Goal: Transaction & Acquisition: Obtain resource

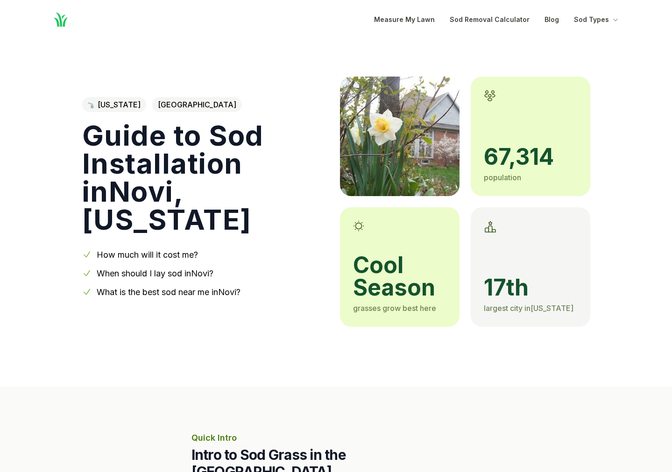
scroll to position [14, 0]
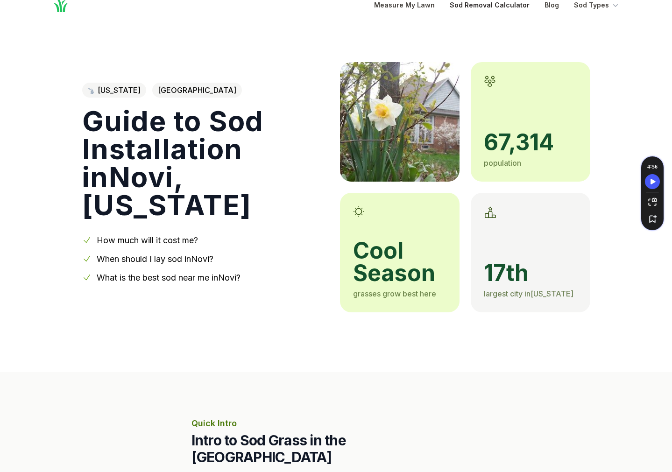
click at [477, 8] on link "Sod Removal Calculator" at bounding box center [490, 5] width 80 height 11
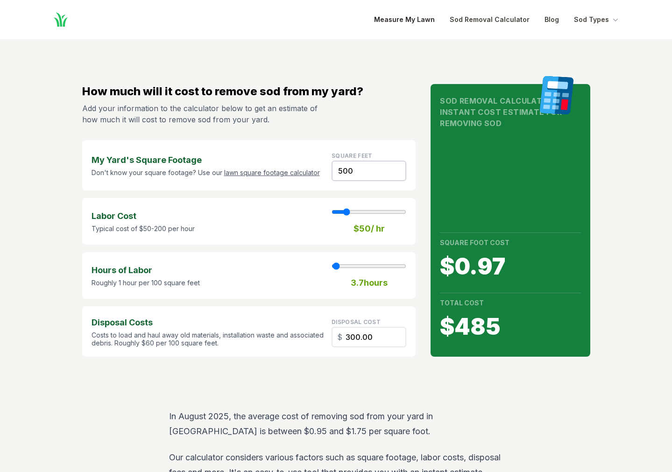
click at [399, 23] on link "Measure My Lawn" at bounding box center [404, 19] width 61 height 11
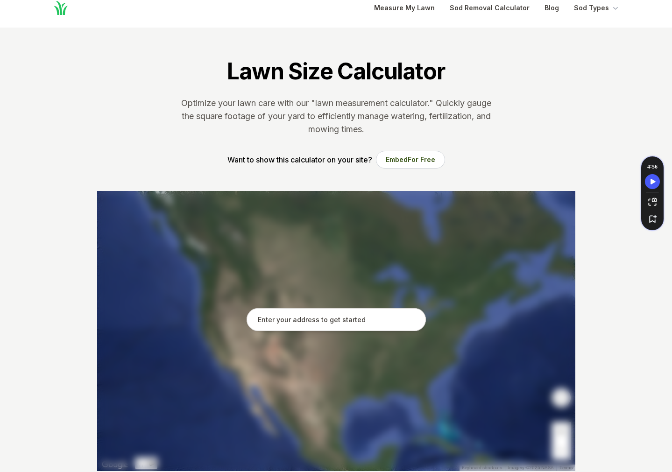
scroll to position [13, 0]
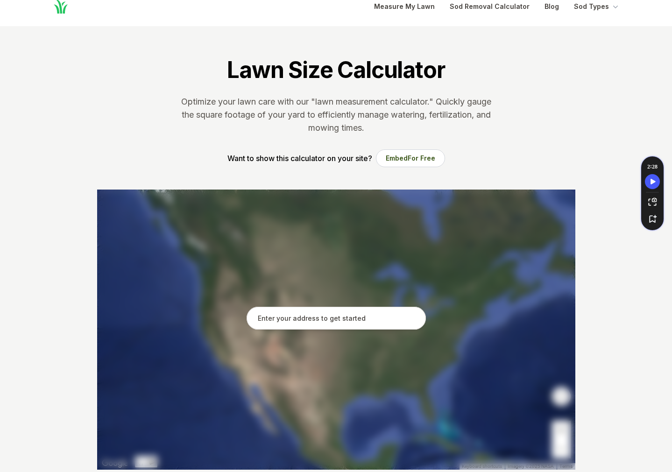
click at [310, 321] on input "text" at bounding box center [336, 318] width 179 height 23
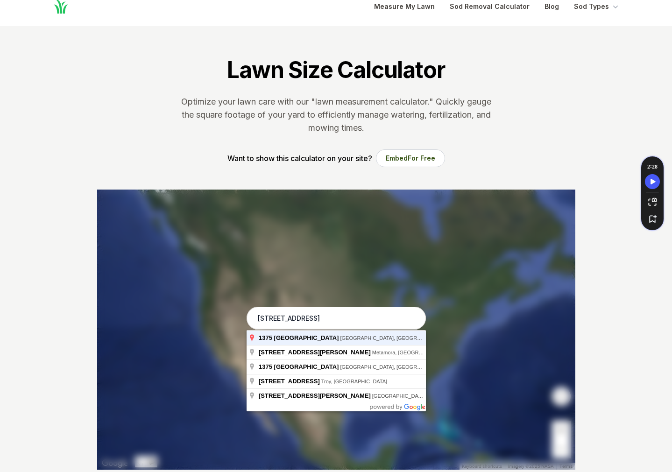
type input "[STREET_ADDRESS]"
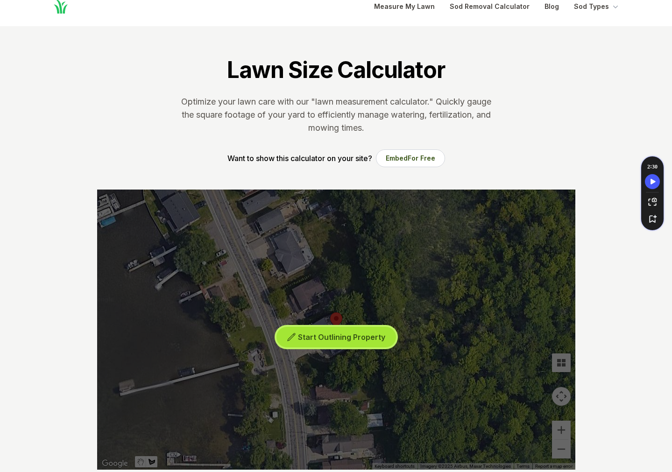
click at [320, 339] on span "Start Outlining Property" at bounding box center [341, 337] width 87 height 9
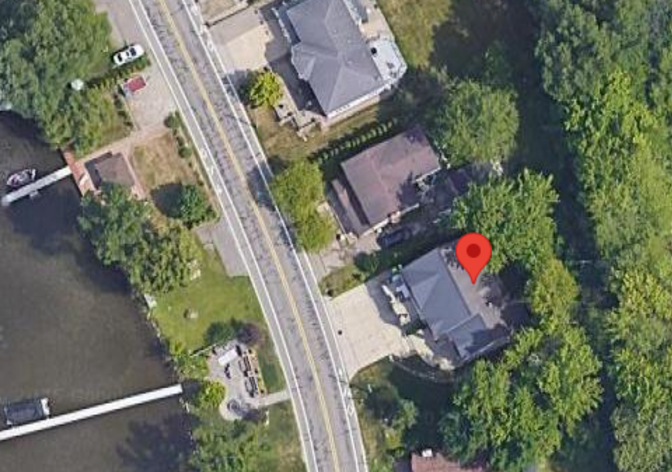
click at [268, 343] on div at bounding box center [336, 330] width 478 height 280
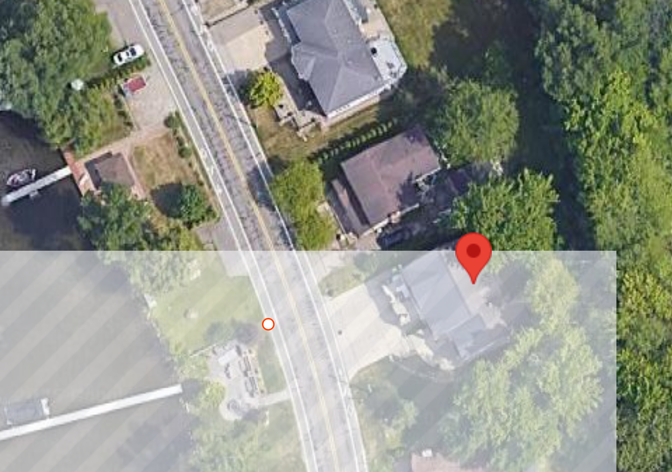
click at [263, 345] on div at bounding box center [336, 330] width 478 height 280
click at [268, 360] on div at bounding box center [336, 330] width 478 height 280
click at [272, 358] on div at bounding box center [336, 330] width 478 height 280
click at [269, 342] on div at bounding box center [336, 330] width 478 height 280
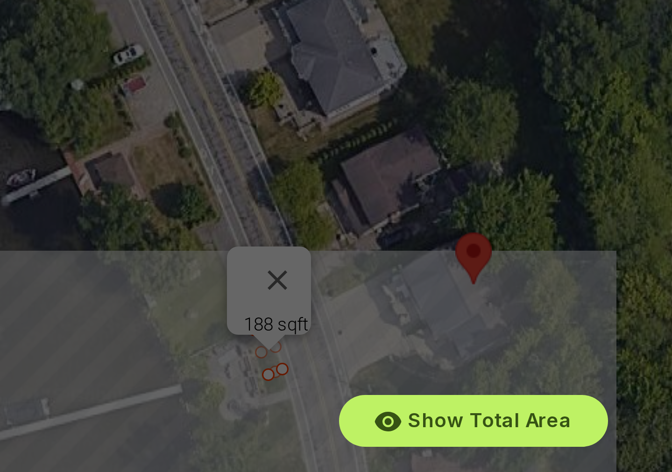
click at [271, 363] on div "Show Total Area Add Another Area Undo last outline" at bounding box center [336, 330] width 478 height 280
click at [274, 363] on div "Show Total Area Add Another Area Undo last outline" at bounding box center [336, 330] width 478 height 280
click at [274, 323] on div "Show Total Area Add Another Area Undo last outline" at bounding box center [336, 330] width 478 height 280
click at [304, 352] on div "Show Total Area Add Another Area Undo last outline" at bounding box center [336, 330] width 478 height 280
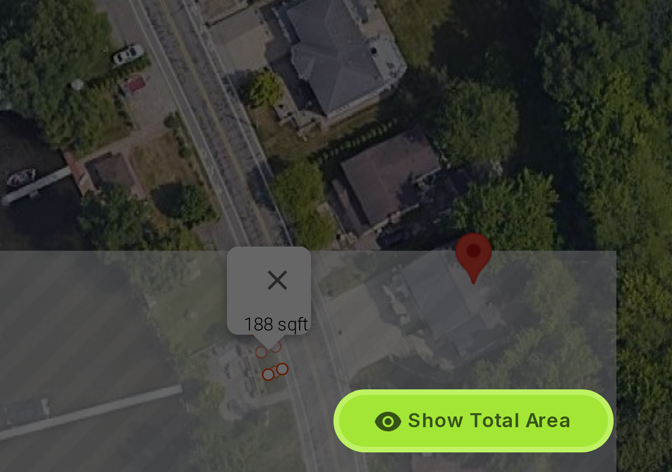
click at [318, 371] on span "Show Total Area" at bounding box center [341, 375] width 55 height 8
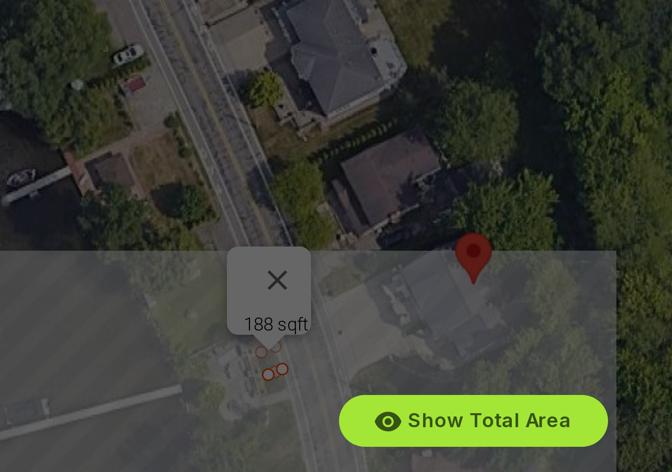
scroll to position [0, 0]
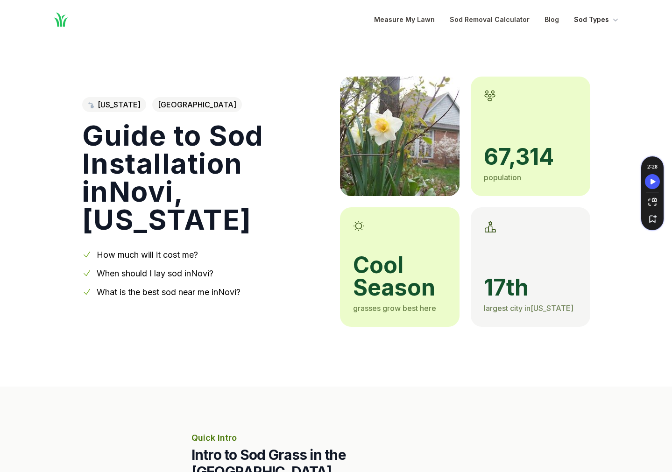
click at [584, 19] on button "Sod Types" at bounding box center [597, 19] width 46 height 11
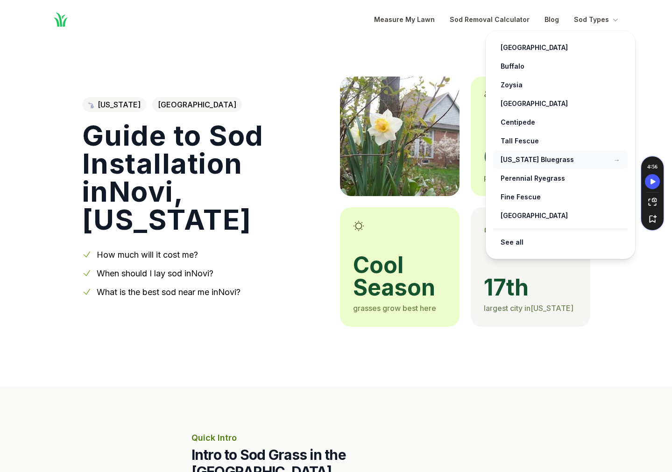
click at [532, 157] on link "[US_STATE] Bluegrass →" at bounding box center [560, 159] width 135 height 19
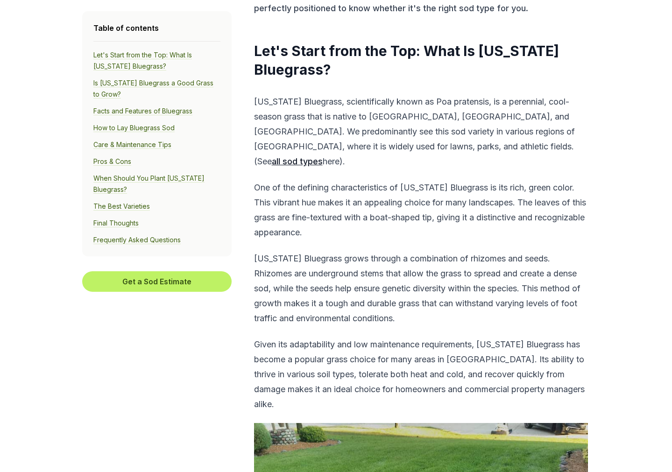
scroll to position [375, 0]
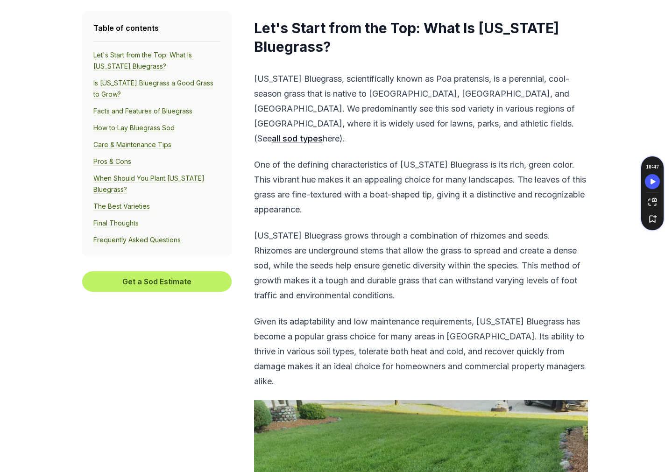
click at [139, 302] on aside "Table of contents Let's Start from the Top: What Is [US_STATE] Bluegrass? Is [U…" at bounding box center [156, 247] width 149 height 472
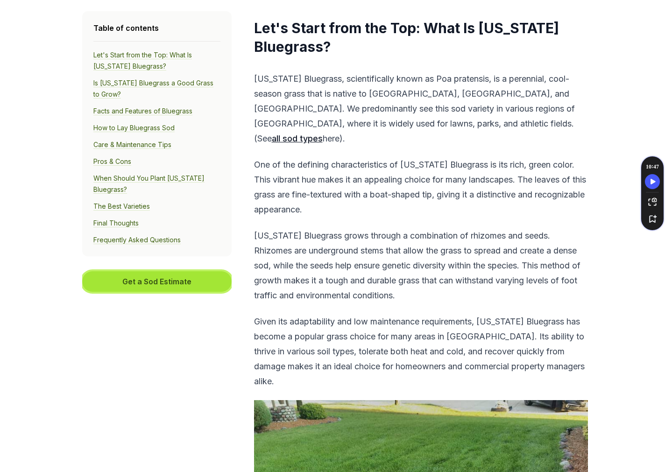
click at [138, 282] on button "Get a Sod Estimate" at bounding box center [156, 281] width 149 height 21
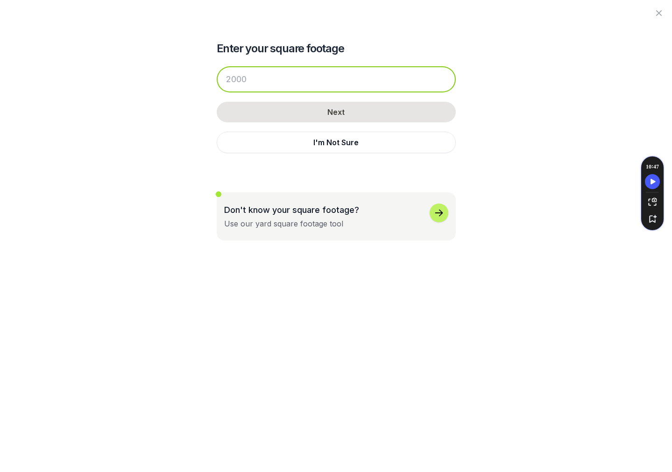
click at [240, 78] on input "number" at bounding box center [336, 79] width 239 height 26
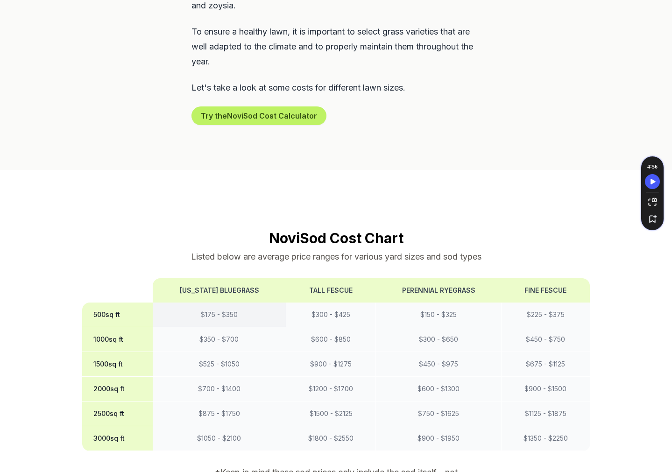
scroll to position [598, 0]
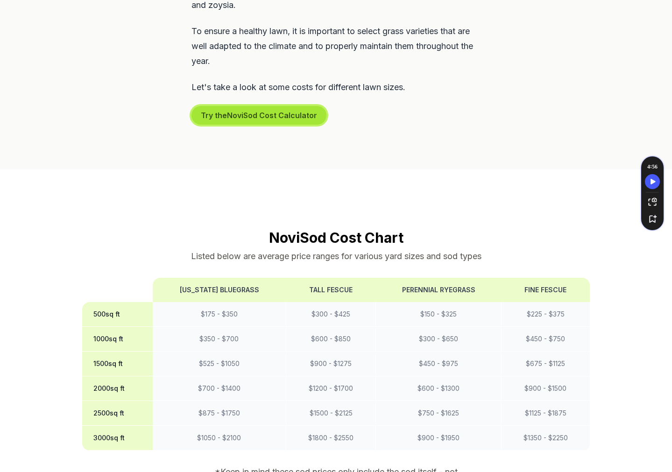
click at [229, 106] on button "Try the Novi Sod Cost Calculator" at bounding box center [259, 115] width 135 height 19
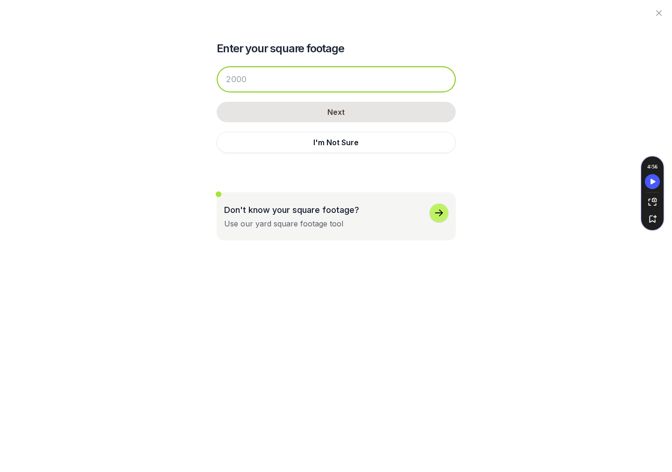
click at [237, 78] on input "number" at bounding box center [336, 79] width 239 height 26
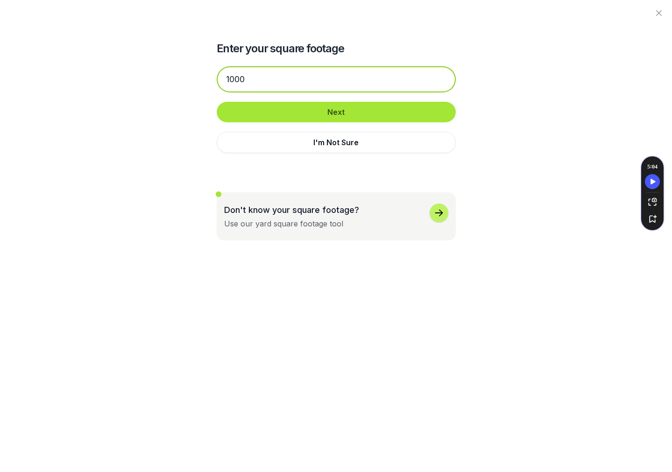
type input "1000"
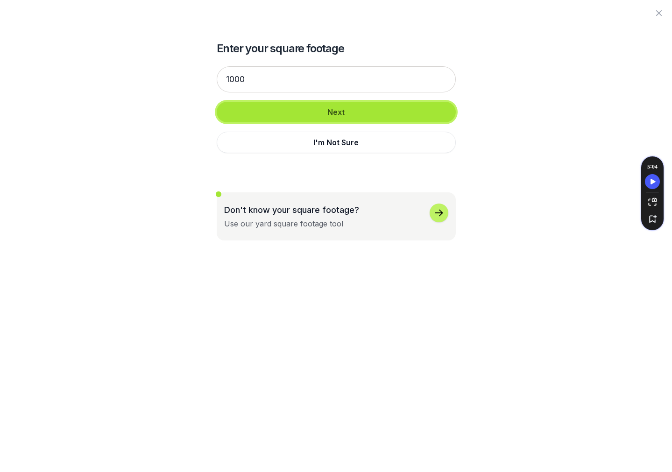
click at [295, 115] on button "Next" at bounding box center [336, 112] width 239 height 21
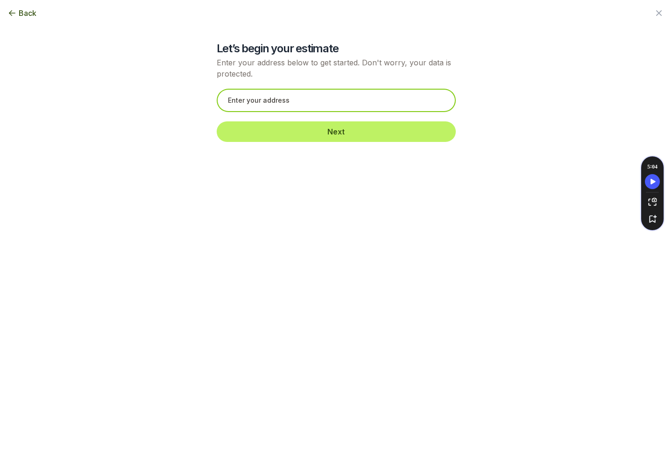
click at [282, 107] on input "text" at bounding box center [336, 100] width 239 height 23
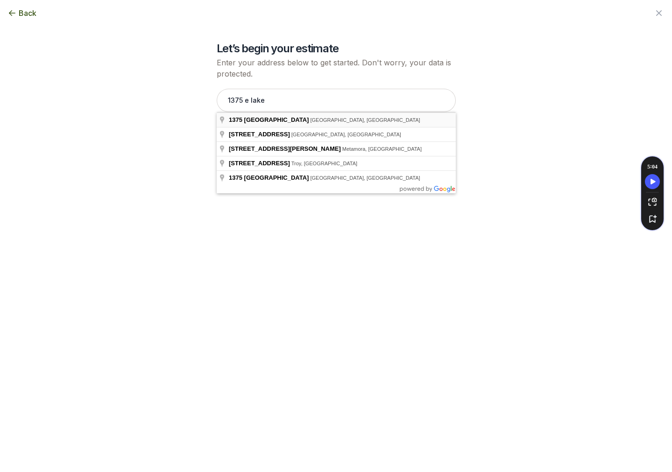
type input "[STREET_ADDRESS]"
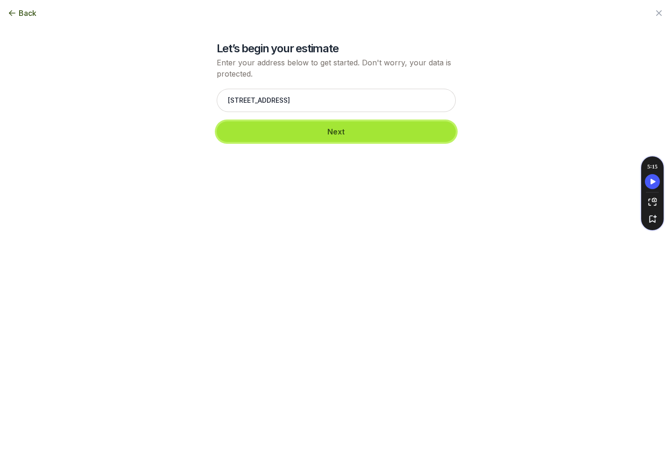
click at [335, 133] on button "Next" at bounding box center [336, 131] width 239 height 21
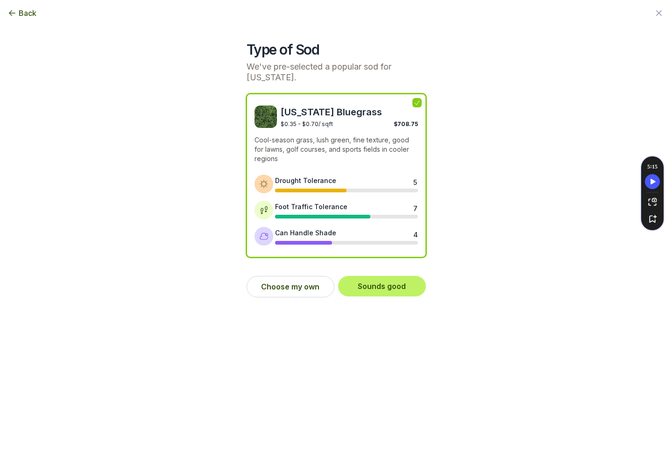
click at [339, 121] on div "$0.35 - $0.70 / sqft $708.75" at bounding box center [349, 123] width 137 height 9
click at [383, 283] on button "Sounds good" at bounding box center [382, 286] width 88 height 21
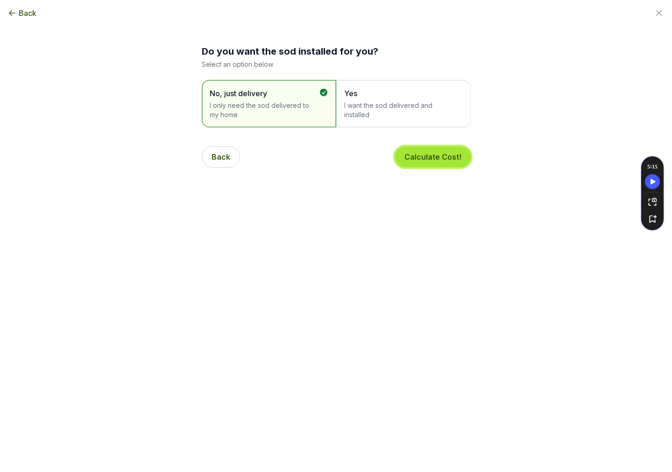
click at [420, 154] on button "Calculate Cost!" at bounding box center [433, 157] width 76 height 21
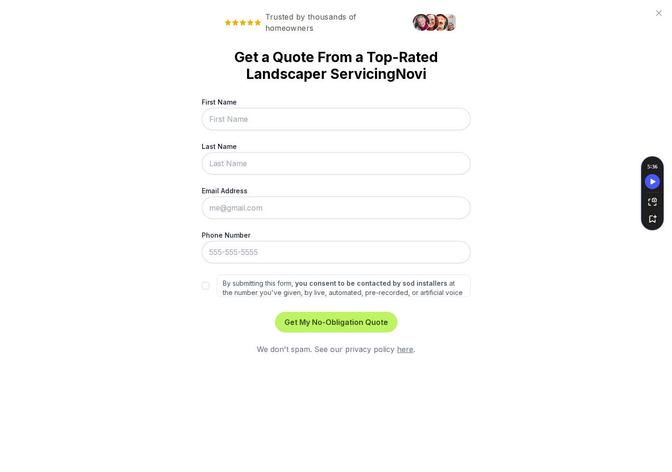
click at [298, 114] on input "First Name" at bounding box center [336, 119] width 269 height 22
type input "Josh"
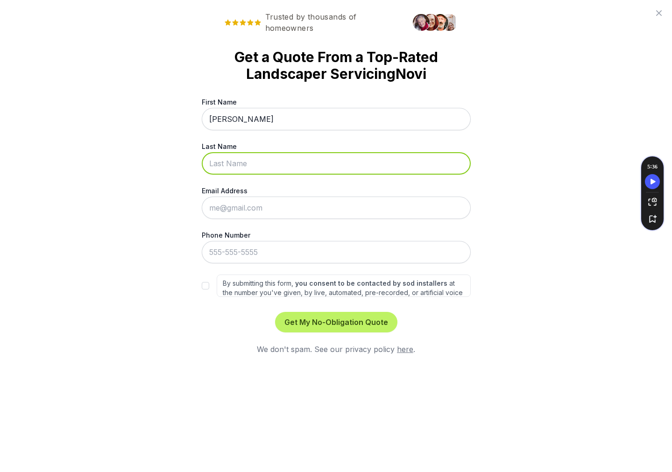
type input "Robinson"
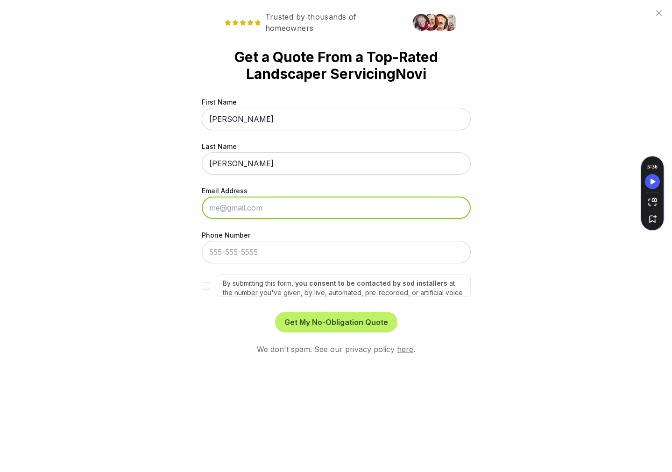
type input "josh@strivecreative.com"
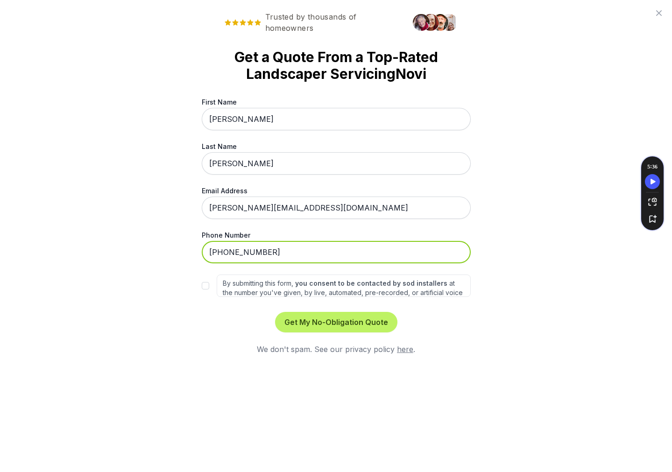
click at [275, 261] on input "248-756-3464" at bounding box center [336, 252] width 269 height 22
type input "248-756-3465"
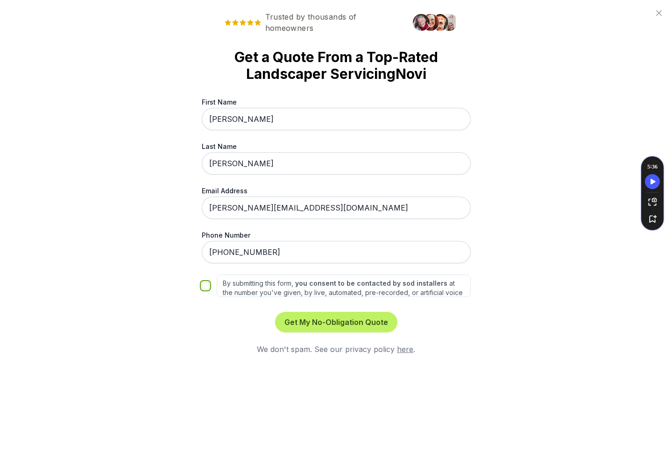
click at [209, 282] on div "By submitting this form, you consent to be contacted by sod installers at the n…" at bounding box center [336, 286] width 269 height 22
click at [199, 282] on div "Trusted by thousands of homeowners Get a Quote From a Top-Rated Landscaper Serv…" at bounding box center [336, 236] width 672 height 472
click at [204, 285] on input "By submitting this form, you consent to be contacted by sod installers at the n…" at bounding box center [205, 285] width 7 height 7
checkbox input "true"
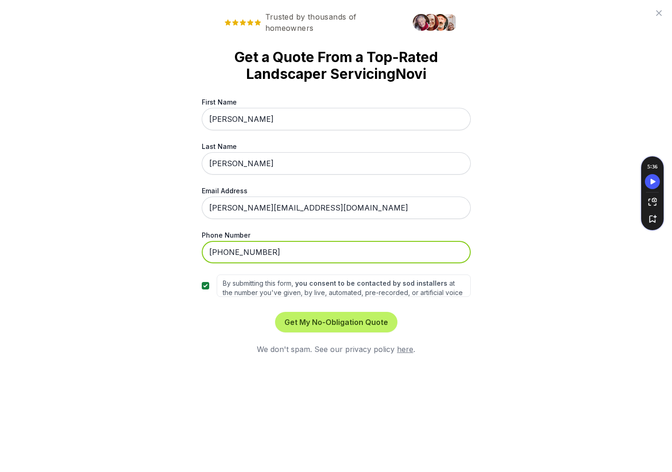
click at [287, 250] on input "248-756-3465" at bounding box center [336, 252] width 269 height 22
type input "248-756-3464"
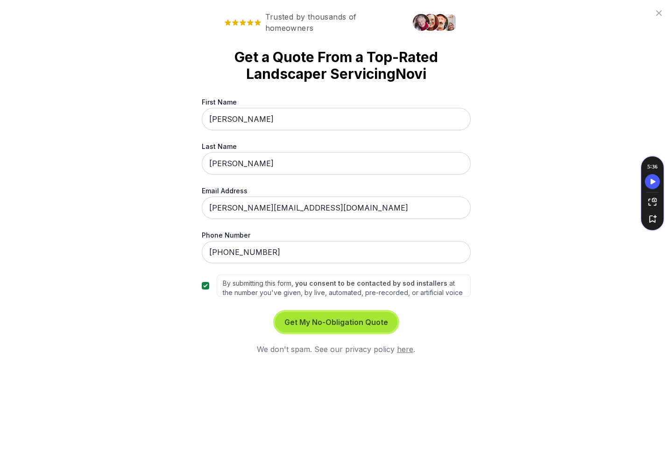
click at [302, 326] on button "Get My No-Obligation Quote" at bounding box center [336, 322] width 122 height 21
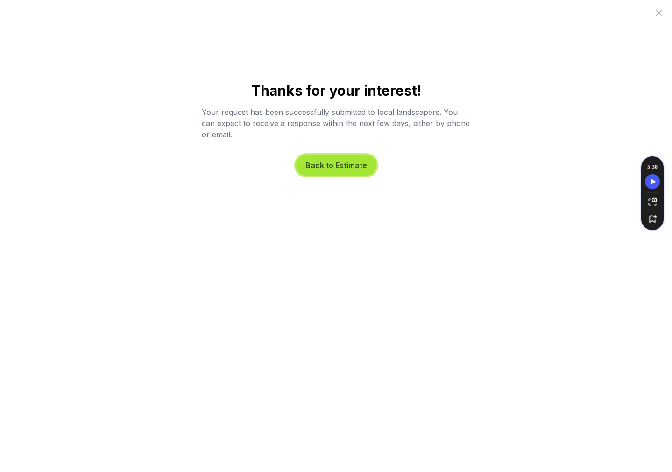
click at [327, 169] on button "Back to Estimate" at bounding box center [336, 165] width 80 height 21
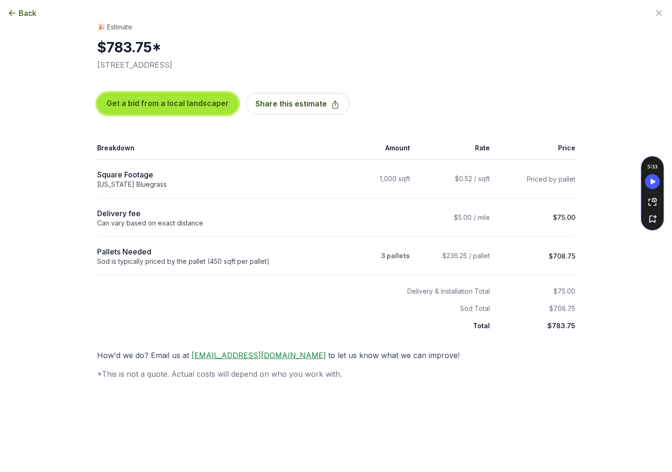
click at [164, 105] on button "Get a bid from a local landscaper" at bounding box center [167, 103] width 141 height 21
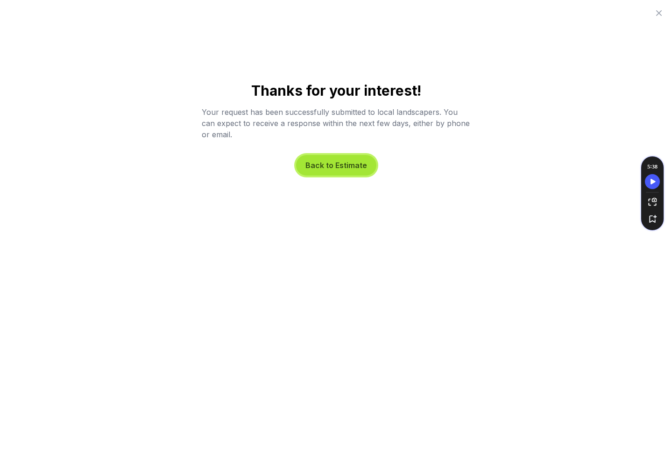
click at [340, 160] on button "Back to Estimate" at bounding box center [336, 165] width 80 height 21
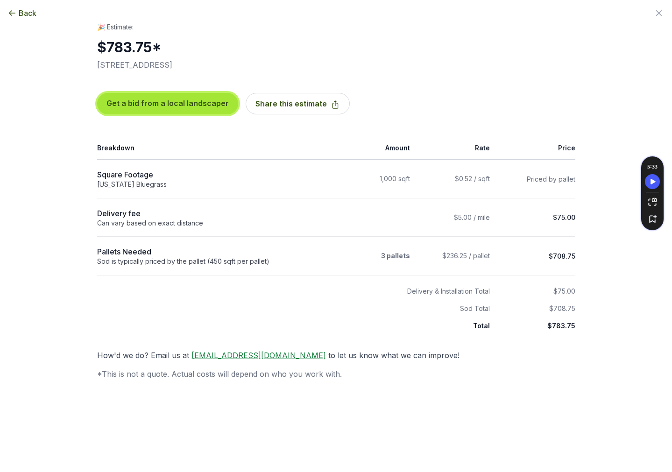
click at [131, 107] on button "Get a bid from a local landscaper" at bounding box center [167, 103] width 141 height 21
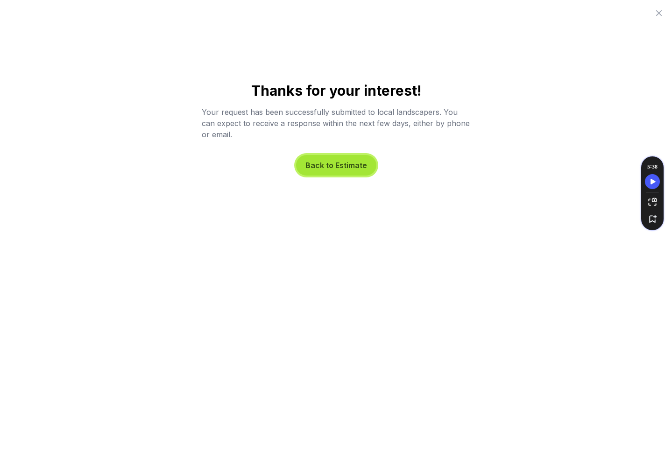
click at [328, 165] on button "Back to Estimate" at bounding box center [336, 165] width 80 height 21
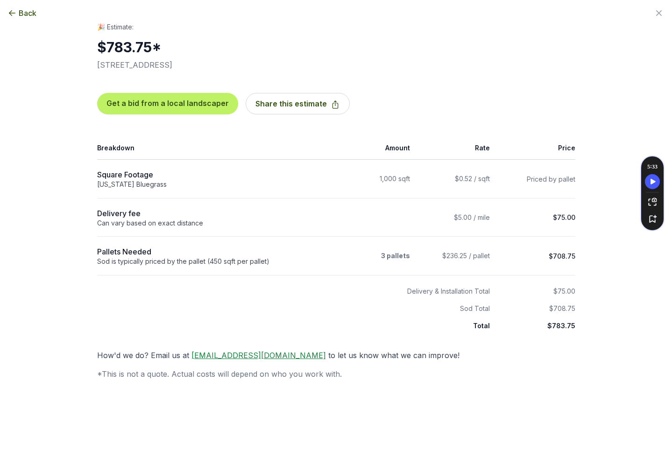
click at [15, 14] on icon "button" at bounding box center [11, 12] width 9 height 9
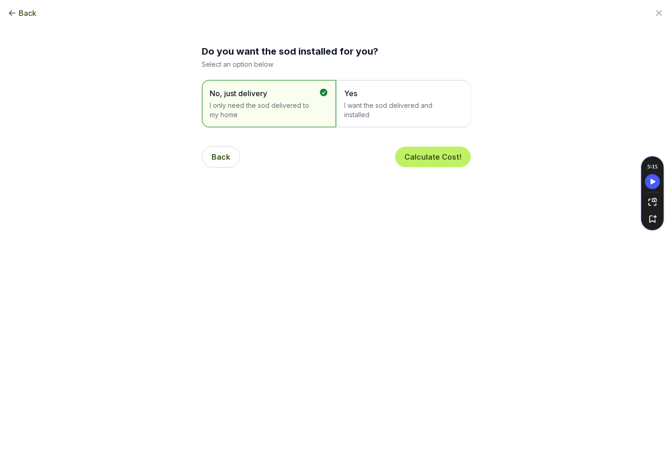
click at [383, 117] on span "I want the sod delivered and installed" at bounding box center [398, 110] width 109 height 19
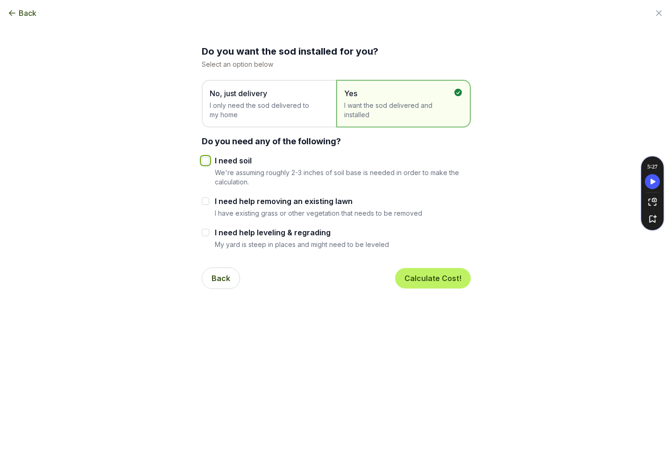
click at [206, 161] on input "I need soil" at bounding box center [205, 160] width 7 height 7
checkbox input "true"
click at [411, 278] on button "Calculate Cost!" at bounding box center [433, 278] width 76 height 21
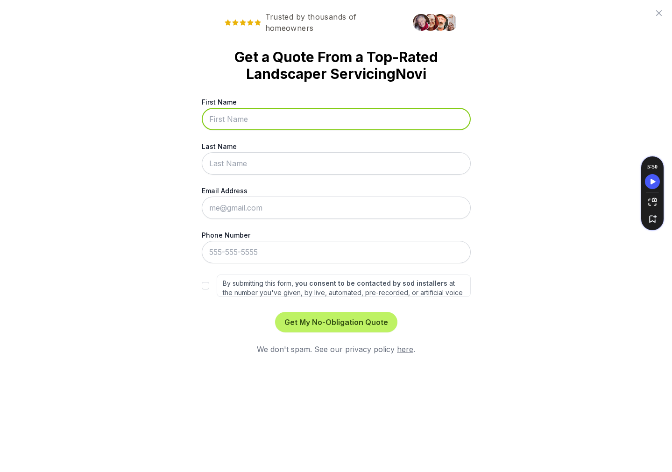
click at [220, 116] on input "First Name" at bounding box center [336, 119] width 269 height 22
type input "Josh"
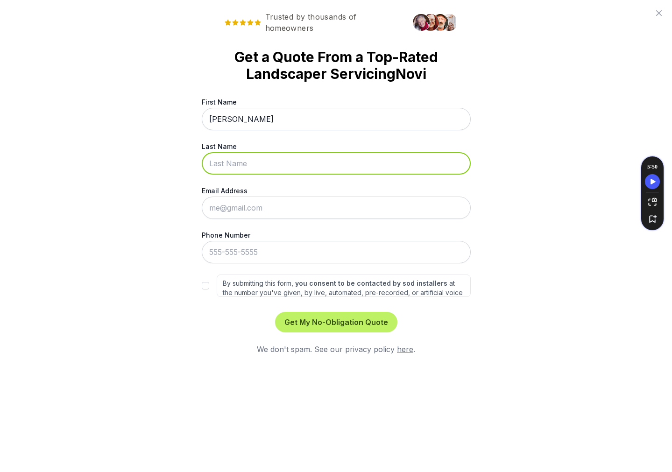
type input "Robinson"
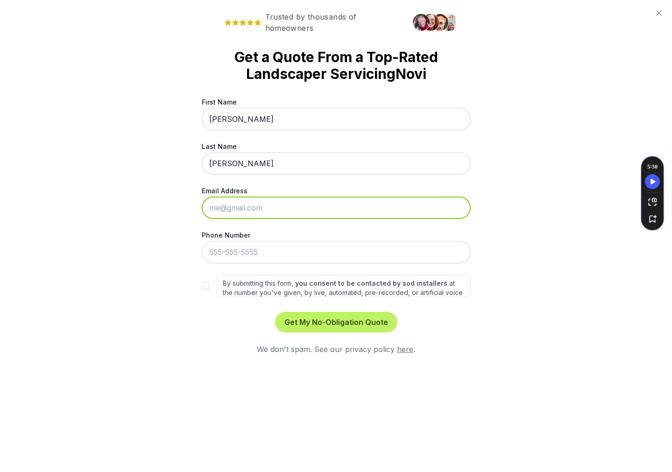
type input "josh@strivecreative.com"
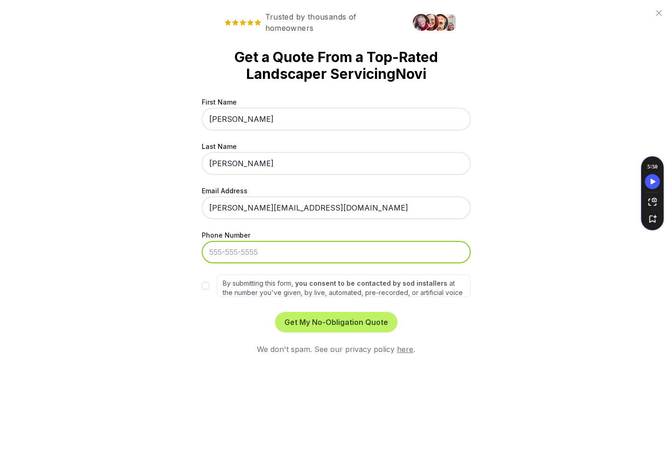
type input "248-756-3464"
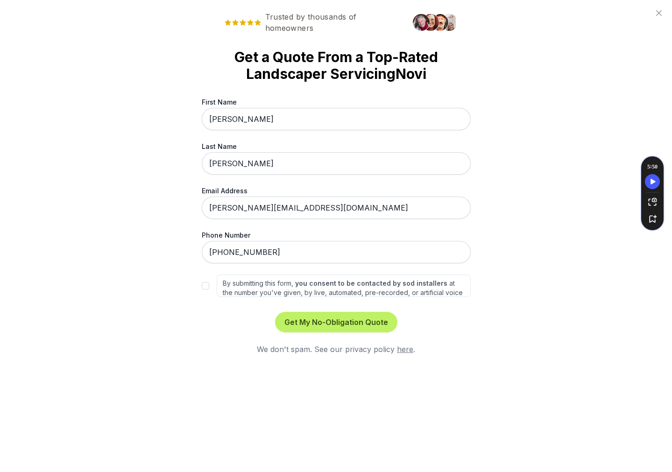
click at [212, 290] on div "By submitting this form, you consent to be contacted by sod installers at the n…" at bounding box center [336, 286] width 269 height 22
click at [203, 285] on input "By submitting this form, you consent to be contacted by sod installers at the n…" at bounding box center [205, 285] width 7 height 7
checkbox input "true"
click at [315, 327] on button "Get My No-Obligation Quote" at bounding box center [336, 322] width 122 height 21
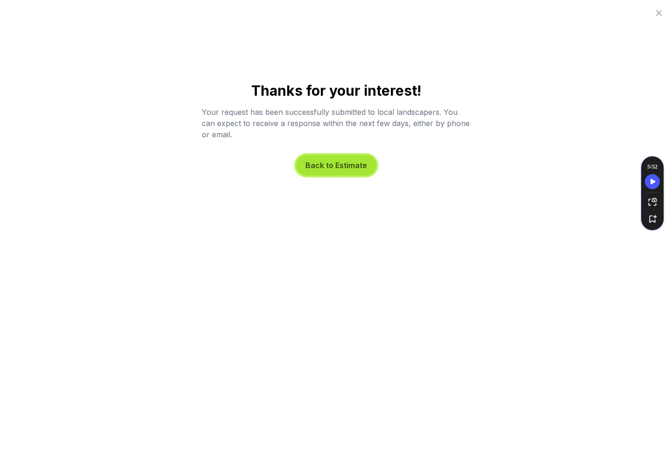
click at [319, 161] on button "Back to Estimate" at bounding box center [336, 165] width 80 height 21
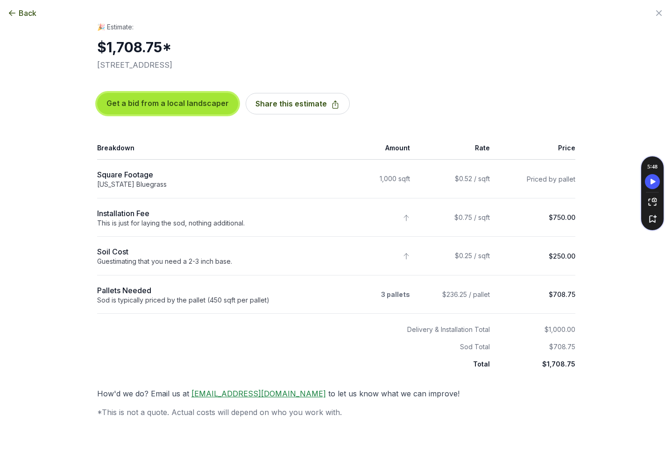
click at [173, 103] on button "Get a bid from a local landscaper" at bounding box center [167, 103] width 141 height 21
